Goal: Transaction & Acquisition: Book appointment/travel/reservation

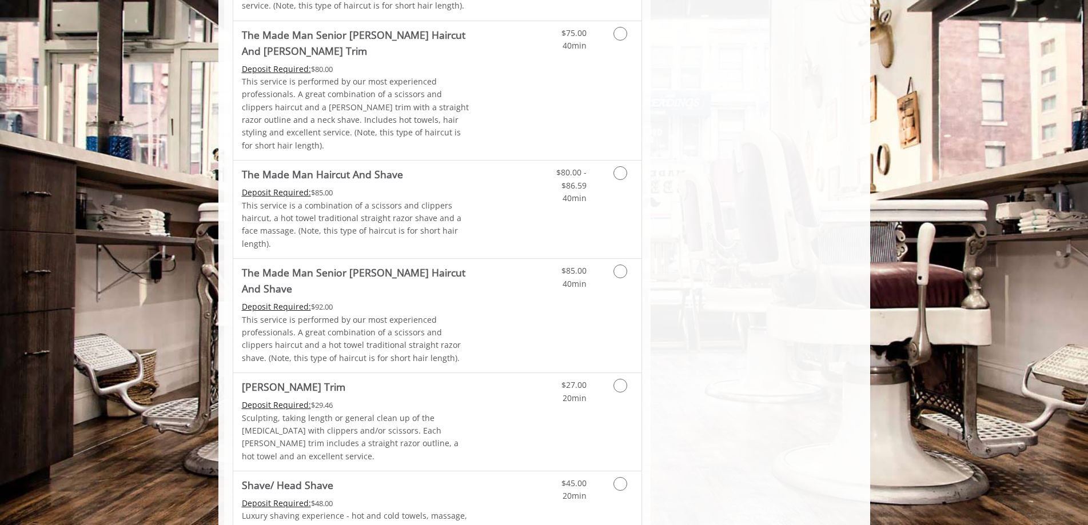
scroll to position [1201, 0]
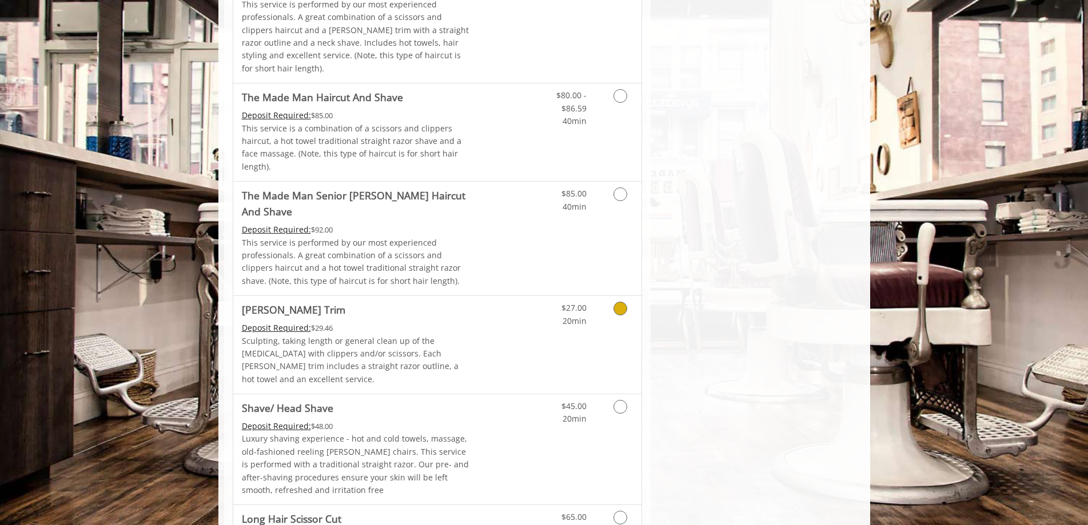
click at [405, 322] on div "Deposit Required: $29.46" at bounding box center [357, 328] width 230 height 13
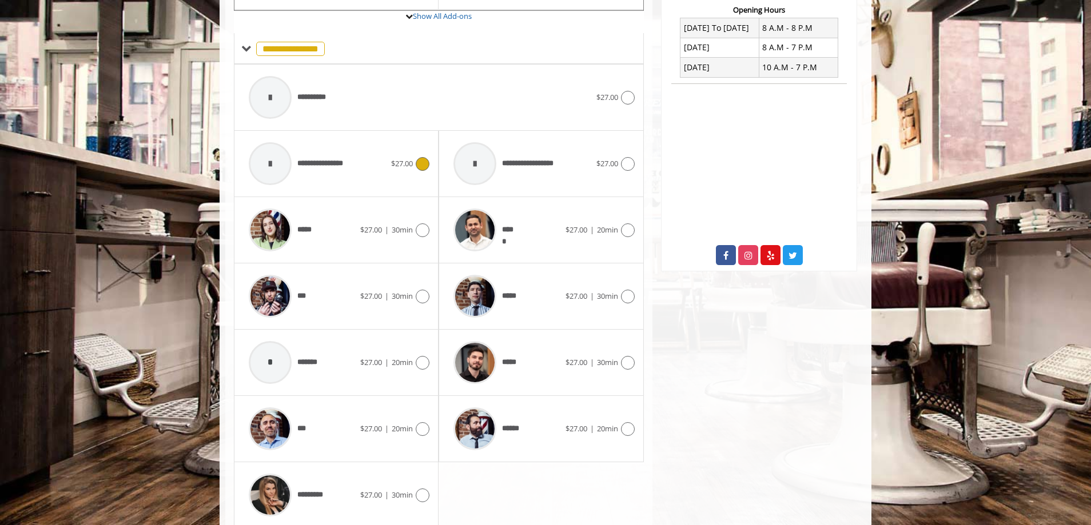
scroll to position [479, 0]
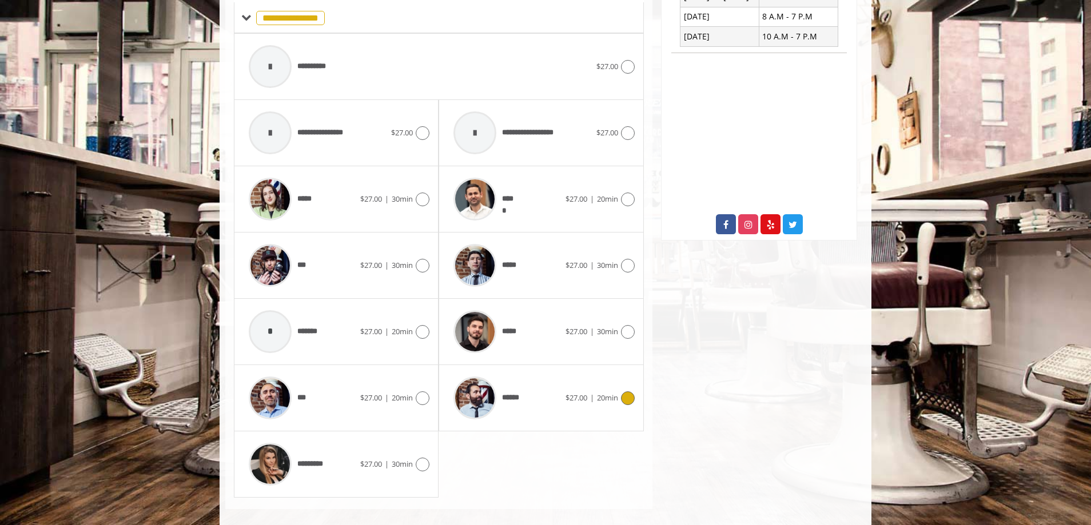
click at [567, 373] on div "****** $27.00 | 20min" at bounding box center [541, 398] width 186 height 54
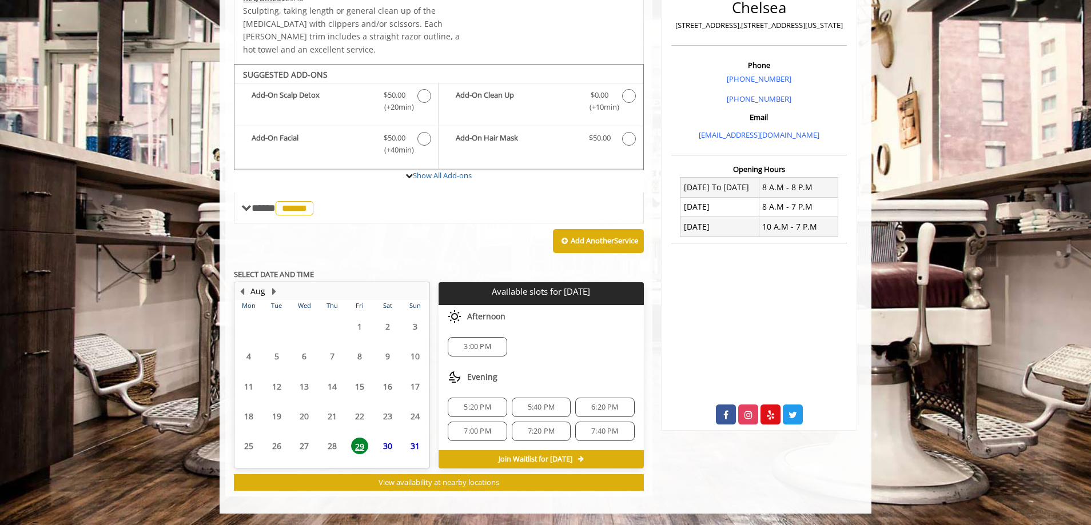
scroll to position [276, 0]
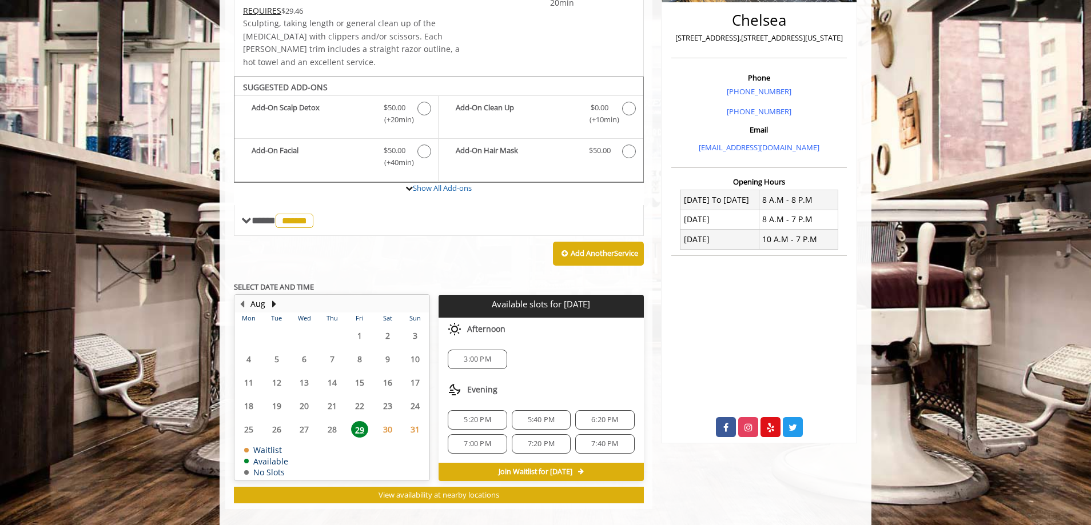
click at [482, 435] on div "7:00 PM" at bounding box center [477, 444] width 59 height 19
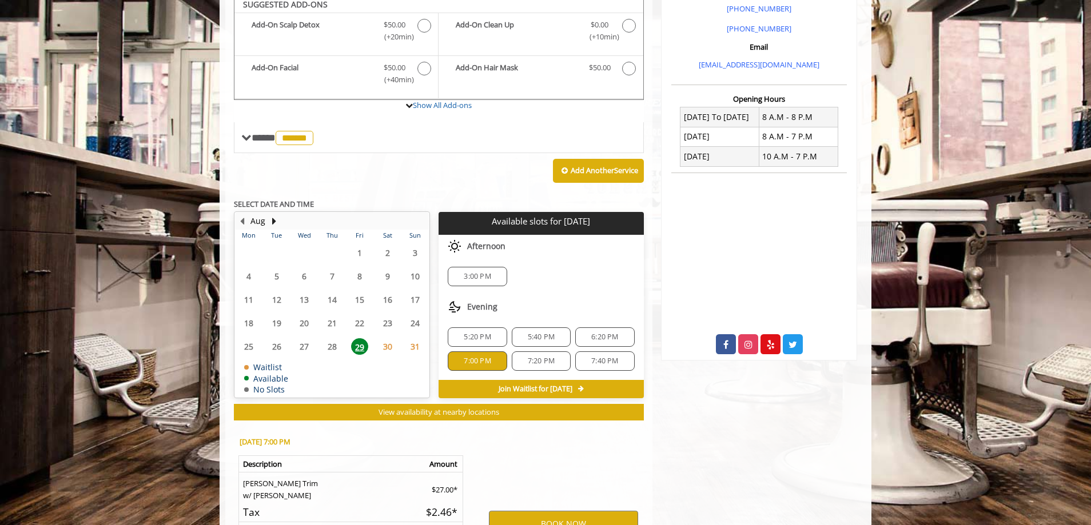
scroll to position [483, 0]
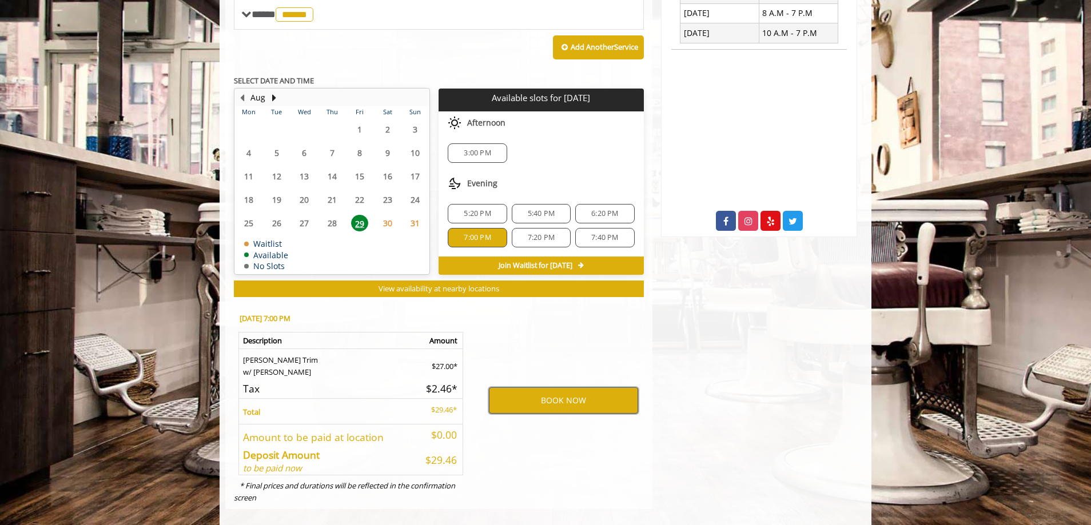
click at [544, 388] on button "BOOK NOW" at bounding box center [563, 401] width 149 height 26
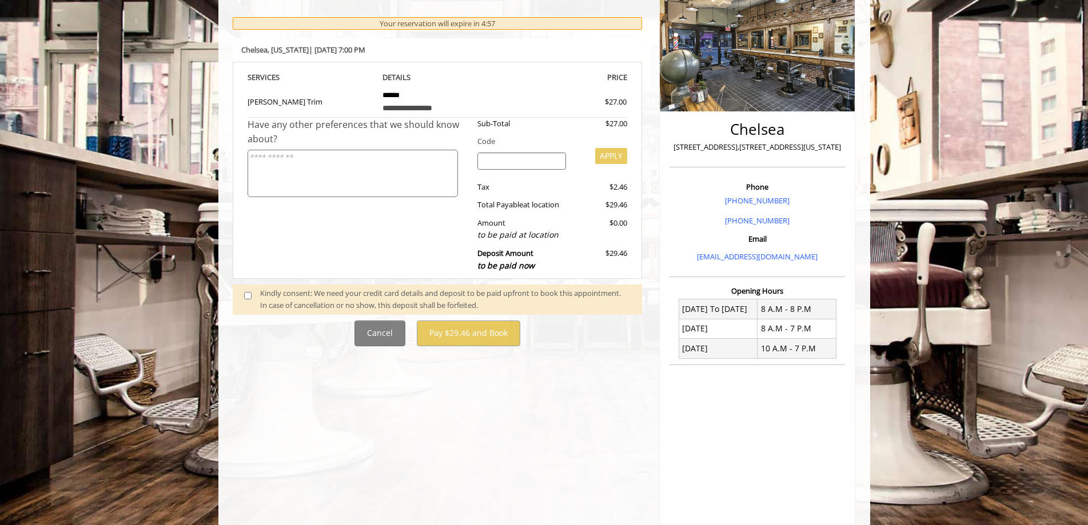
scroll to position [172, 0]
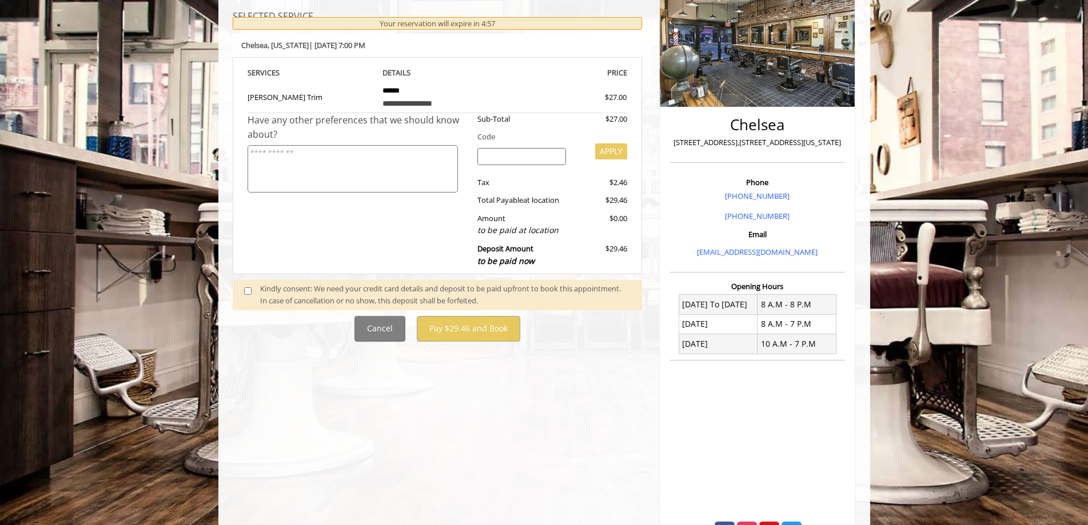
click at [312, 297] on div "Kindly consent: We need your credit card details and deposit to be paid upfront…" at bounding box center [445, 295] width 370 height 24
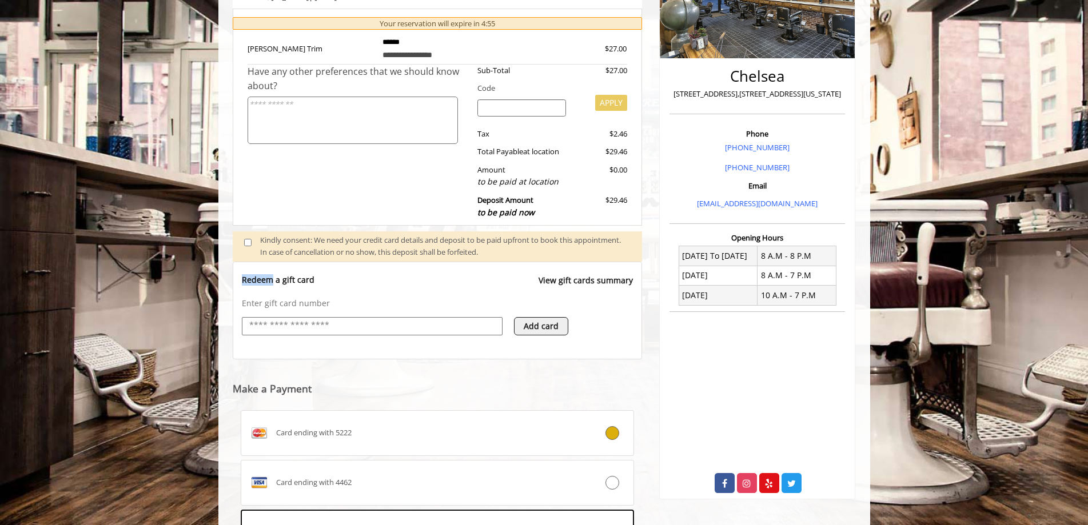
drag, startPoint x: 245, startPoint y: 286, endPoint x: 245, endPoint y: 292, distance: 5.7
click at [244, 292] on div "Redeem a gift card View gift cards summary" at bounding box center [438, 285] width 392 height 23
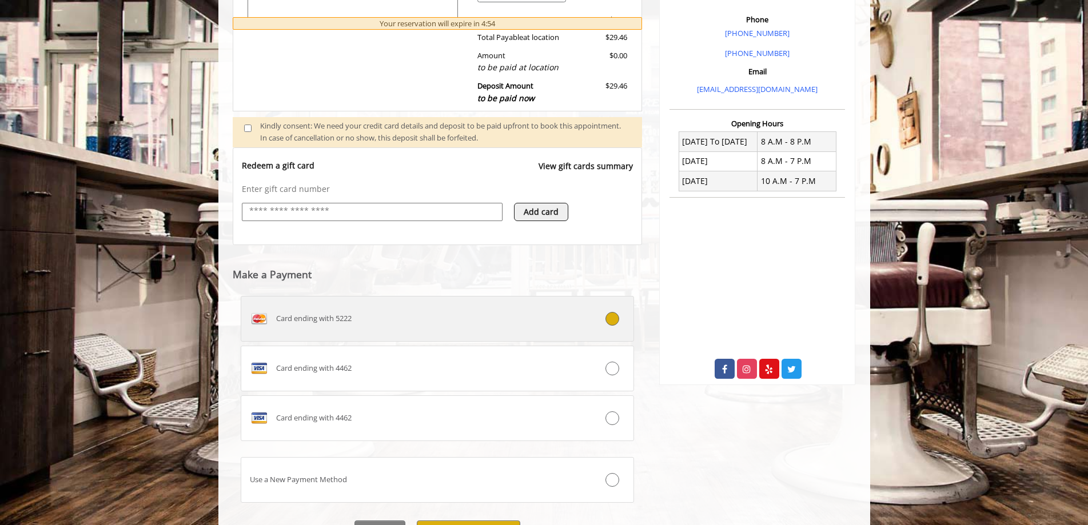
click at [489, 305] on label "Card ending with 5222" at bounding box center [438, 319] width 394 height 46
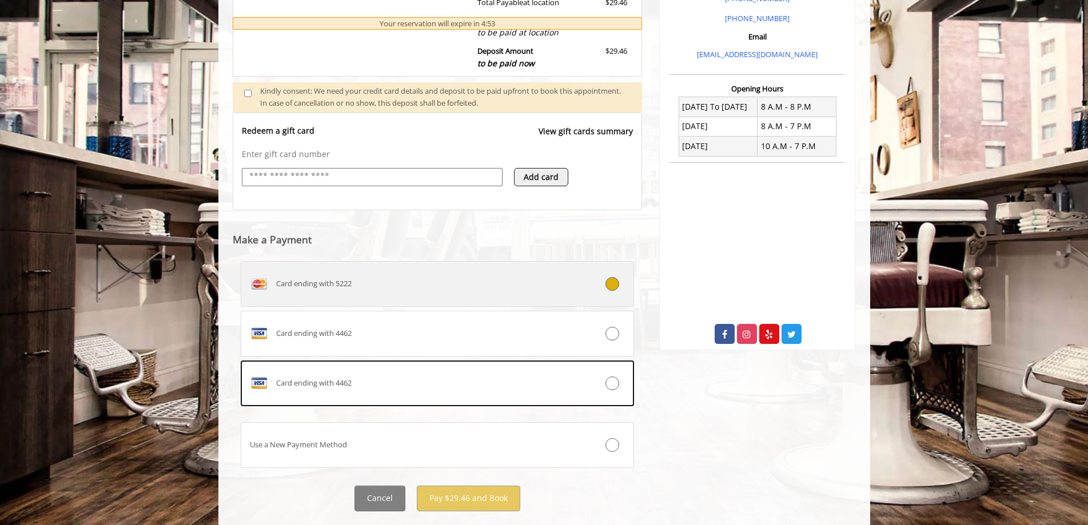
click at [487, 289] on div "Card ending with 5222" at bounding box center [404, 284] width 327 height 18
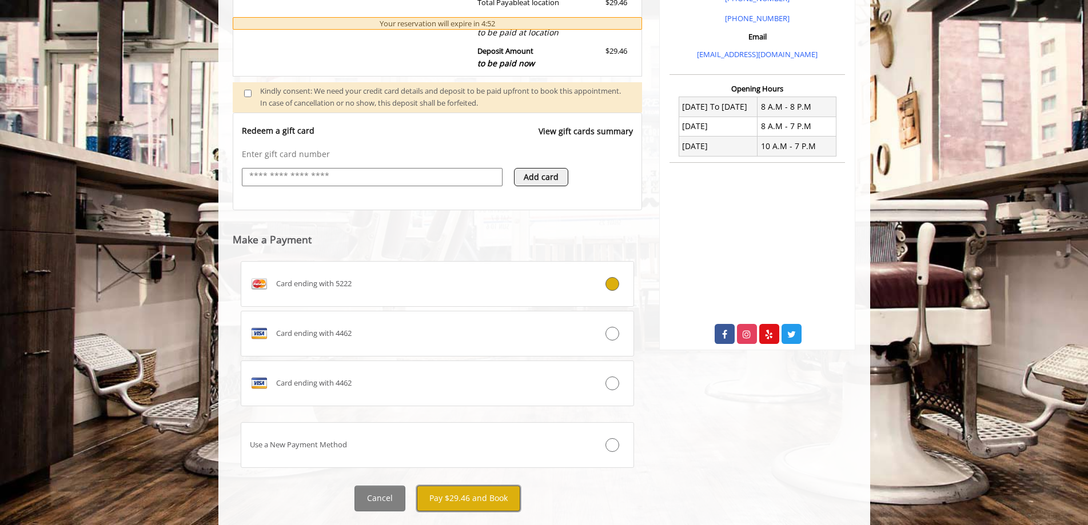
click at [476, 510] on button "Pay $29.46 and Book" at bounding box center [468, 499] width 103 height 26
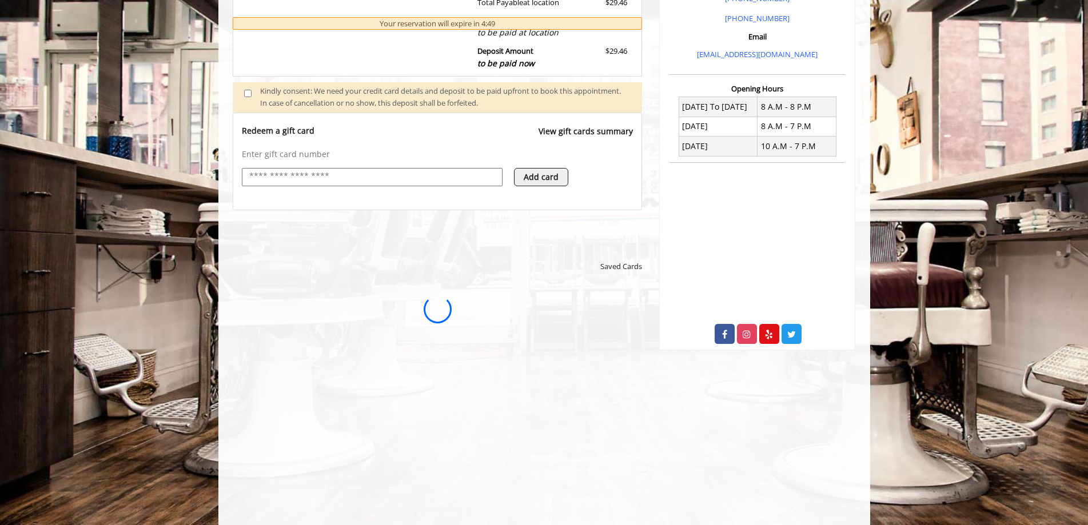
scroll to position [0, 0]
